Goal: Task Accomplishment & Management: Complete application form

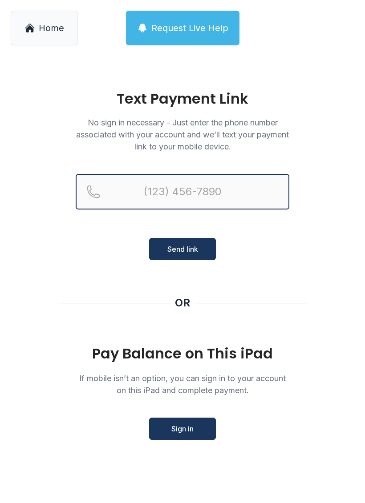
click at [172, 181] on input "Reservation phone number" at bounding box center [183, 192] width 214 height 36
type input "[PHONE_NUMBER]"
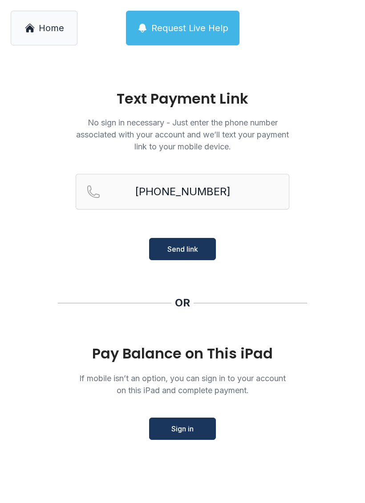
click at [187, 248] on span "Send link" at bounding box center [182, 249] width 31 height 11
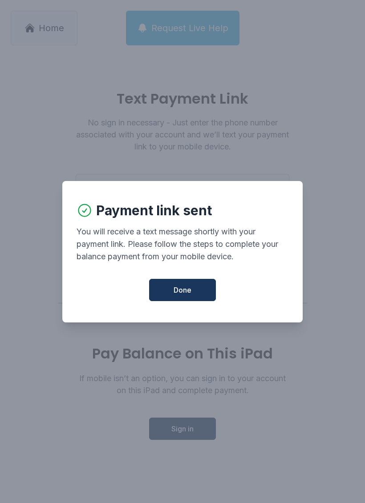
click at [183, 301] on button "Done" at bounding box center [182, 290] width 67 height 22
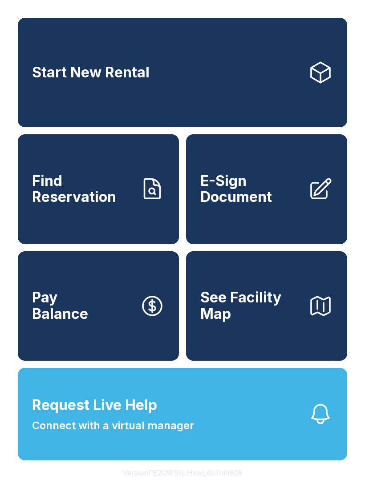
click at [58, 322] on span "Pay Balance" at bounding box center [60, 306] width 56 height 32
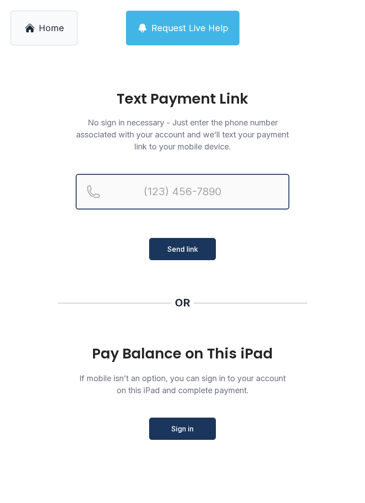
click at [142, 179] on input "Reservation phone number" at bounding box center [183, 192] width 214 height 36
type input "("
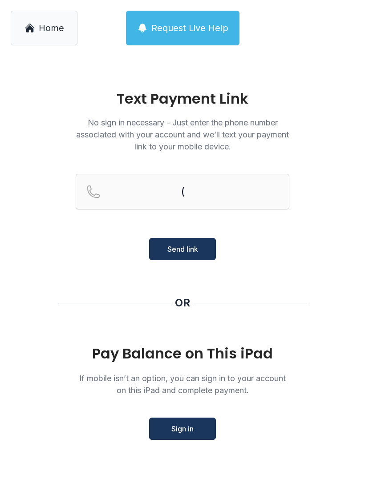
click at [61, 306] on div "OR" at bounding box center [182, 303] width 249 height 14
click at [11, 281] on main "Text Payment Link No sign in necessary - Just enter the phone number associated…" at bounding box center [182, 279] width 365 height 447
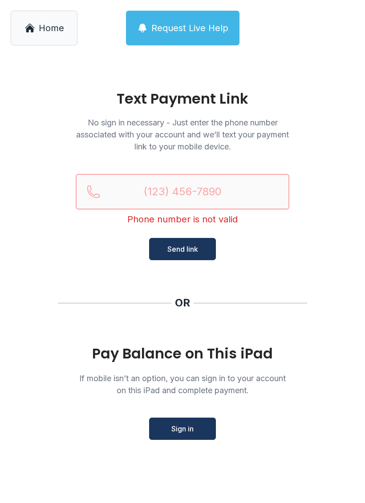
click at [128, 176] on input "Reservation phone number" at bounding box center [183, 192] width 214 height 36
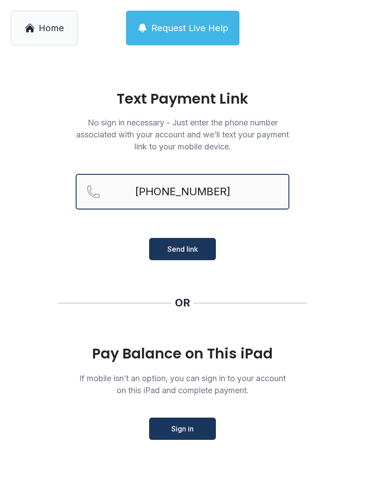
type input "[PHONE_NUMBER]"
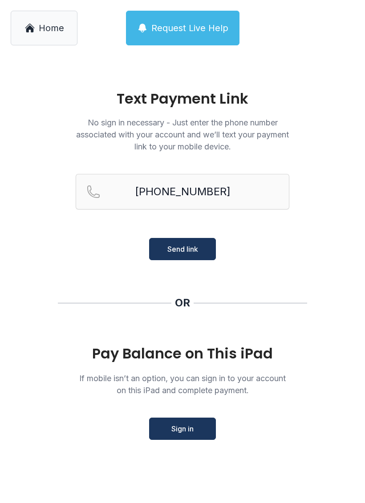
click at [176, 243] on button "Send link" at bounding box center [182, 249] width 67 height 22
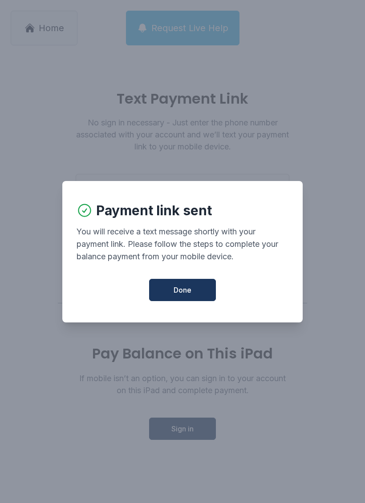
click at [173, 301] on button "Done" at bounding box center [182, 290] width 67 height 22
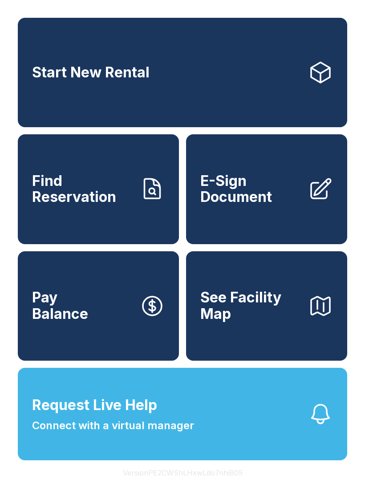
click at [230, 219] on link "E-Sign Document" at bounding box center [266, 188] width 161 height 109
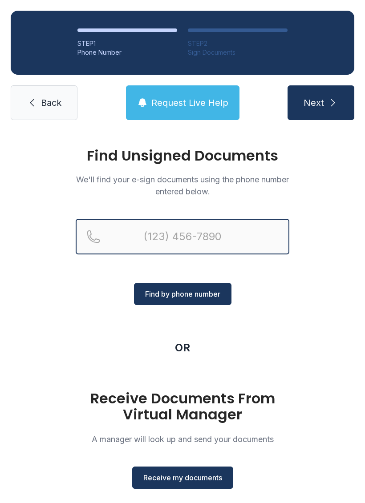
click at [157, 239] on input "Reservation phone number" at bounding box center [183, 237] width 214 height 36
type input "[PHONE_NUMBER]"
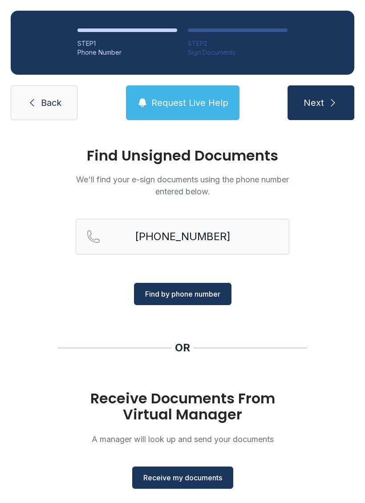
click at [167, 292] on span "Find by phone number" at bounding box center [182, 294] width 75 height 11
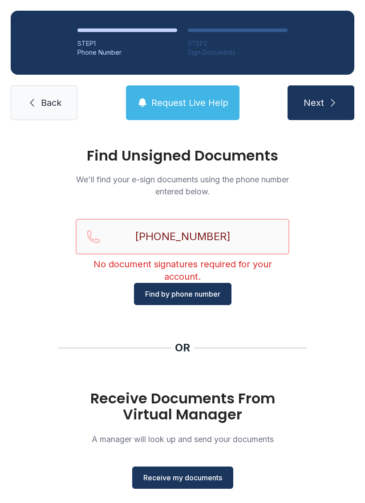
click at [229, 239] on input "[PHONE_NUMBER]" at bounding box center [183, 237] width 214 height 36
click at [31, 102] on icon at bounding box center [32, 102] width 11 height 11
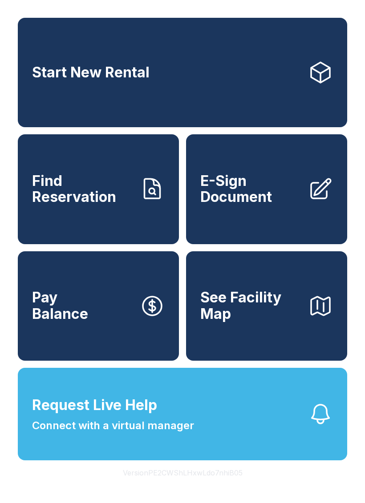
click at [253, 242] on link "E-Sign Document" at bounding box center [266, 188] width 161 height 109
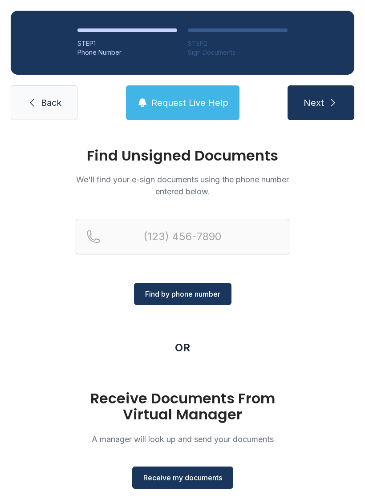
click at [161, 480] on span "Receive my documents" at bounding box center [182, 477] width 79 height 11
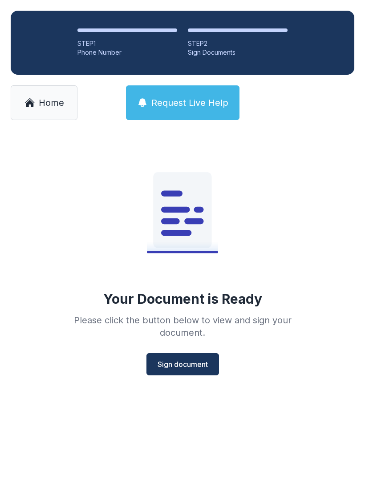
click at [167, 374] on button "Sign document" at bounding box center [182, 364] width 73 height 22
